Goal: Information Seeking & Learning: Compare options

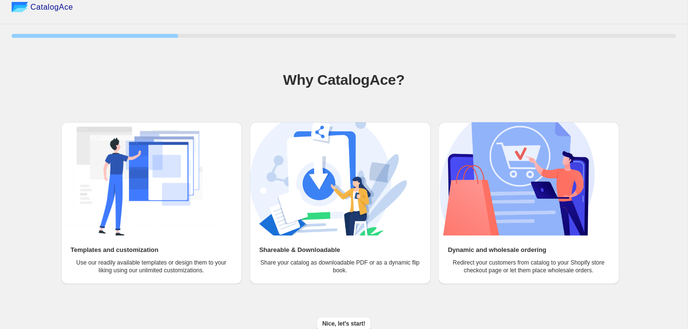
scroll to position [15, 0]
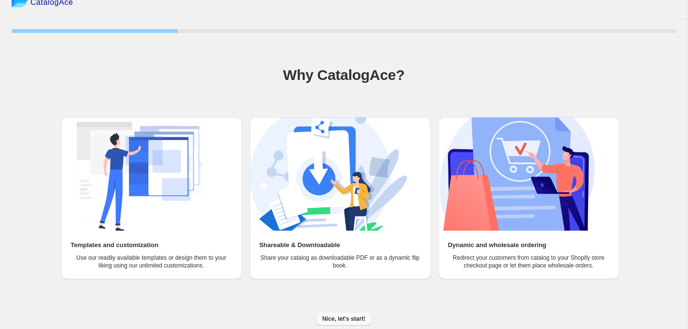
click at [347, 314] on button "Nice, let's start!" at bounding box center [344, 319] width 55 height 14
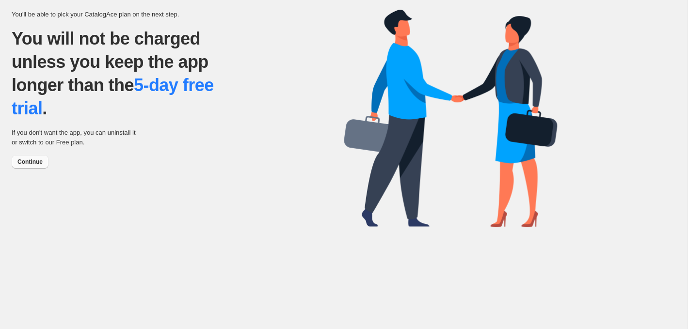
click at [27, 163] on span "Continue" at bounding box center [29, 162] width 25 height 8
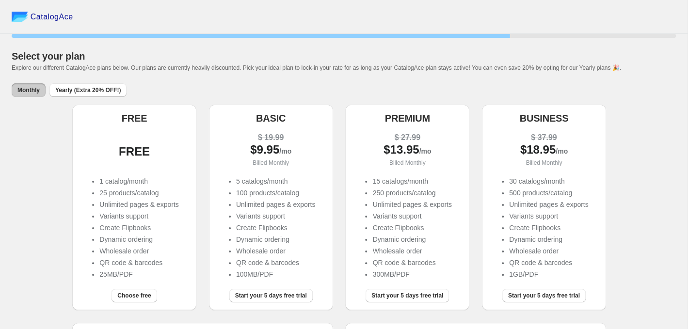
drag, startPoint x: 366, startPoint y: 193, endPoint x: 375, endPoint y: 194, distance: 8.8
click at [375, 194] on li "250 products/catalog" at bounding box center [412, 193] width 79 height 10
drag, startPoint x: 427, startPoint y: 262, endPoint x: 381, endPoint y: 235, distance: 53.1
click at [381, 235] on ul "15 catalogs/month 250 products/catalog Unlimited pages & exports Variants suppo…" at bounding box center [407, 229] width 89 height 105
click at [537, 273] on li "1GB/PDF" at bounding box center [548, 275] width 79 height 10
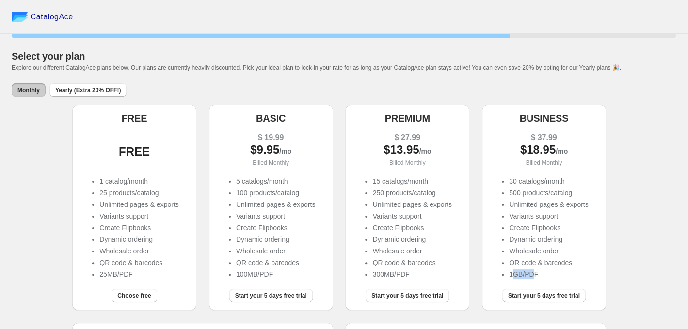
drag, startPoint x: 529, startPoint y: 276, endPoint x: 509, endPoint y: 276, distance: 19.4
click at [509, 276] on li "1GB/PDF" at bounding box center [548, 275] width 79 height 10
drag, startPoint x: 514, startPoint y: 180, endPoint x: 502, endPoint y: 180, distance: 12.1
click at [509, 180] on li "30 catalogs/month" at bounding box center [548, 182] width 79 height 10
drag, startPoint x: 399, startPoint y: 180, endPoint x: 362, endPoint y: 179, distance: 36.9
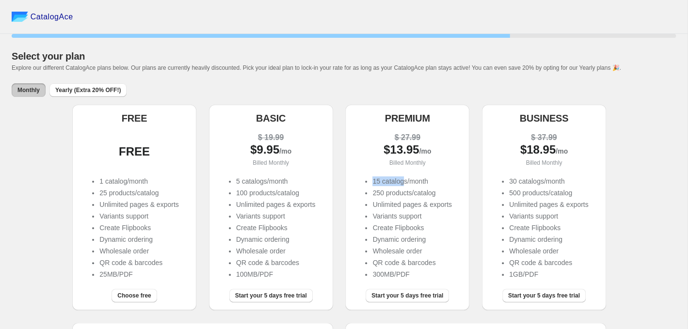
click at [363, 179] on ul "15 catalogs/month 250 products/catalog Unlimited pages & exports Variants suppo…" at bounding box center [407, 229] width 89 height 105
click at [425, 187] on ul "15 catalogs/month 250 products/catalog Unlimited pages & exports Variants suppo…" at bounding box center [407, 229] width 89 height 105
drag, startPoint x: 428, startPoint y: 182, endPoint x: 370, endPoint y: 179, distance: 58.3
click at [373, 179] on li "15 catalogs/month" at bounding box center [412, 182] width 79 height 10
click at [416, 179] on li "15 catalogs/month" at bounding box center [412, 182] width 79 height 10
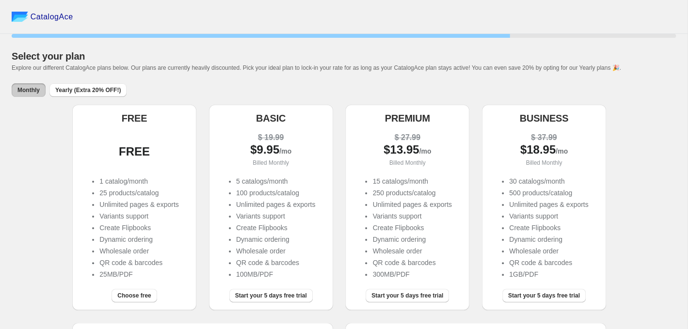
click at [99, 180] on li "1 catalog/month" at bounding box center [138, 182] width 79 height 10
drag, startPoint x: 96, startPoint y: 181, endPoint x: 107, endPoint y: 183, distance: 10.8
click at [107, 183] on li "1 catalog/month" at bounding box center [138, 182] width 79 height 10
drag, startPoint x: 380, startPoint y: 192, endPoint x: 373, endPoint y: 192, distance: 7.3
click at [373, 192] on li "250 products/catalog" at bounding box center [412, 193] width 79 height 10
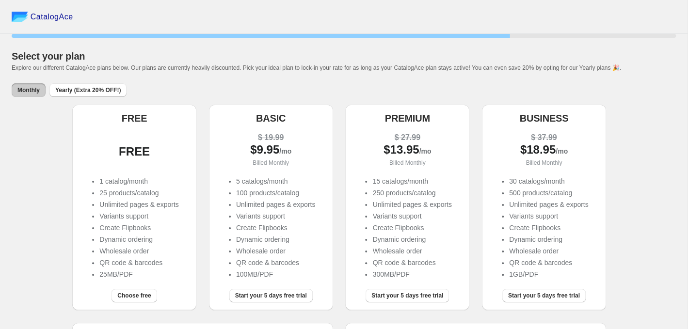
click at [408, 197] on li "250 products/catalog" at bounding box center [412, 193] width 79 height 10
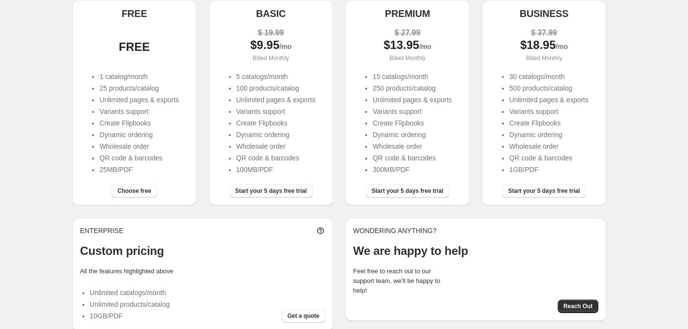
scroll to position [87, 0]
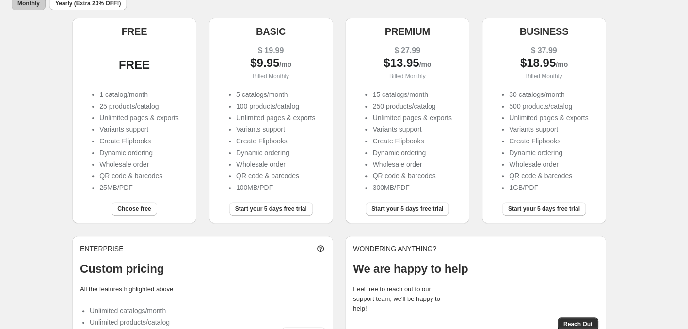
click at [342, 228] on div "FREE FREE 1 catalog/month 25 products/catalog Unlimited pages & exports Variant…" at bounding box center [343, 183] width 543 height 331
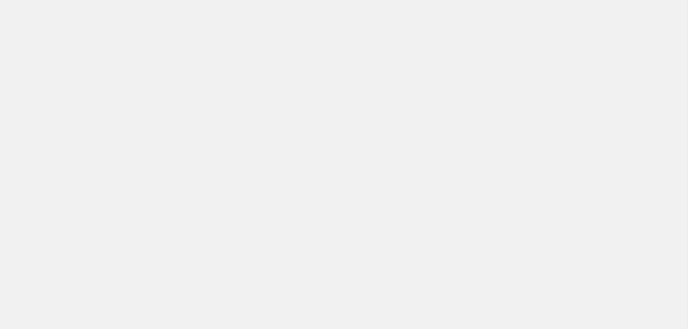
scroll to position [0, 0]
